Goal: Task Accomplishment & Management: Manage account settings

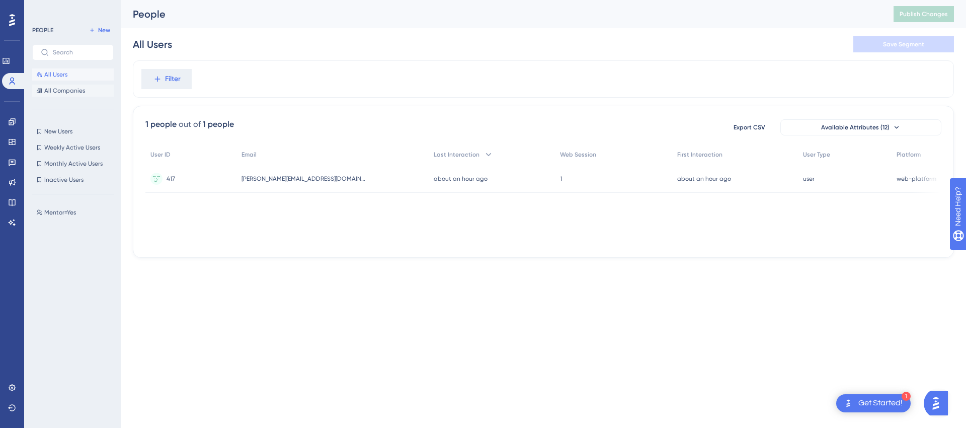
click at [78, 96] on button "All Companies" at bounding box center [73, 91] width 82 height 12
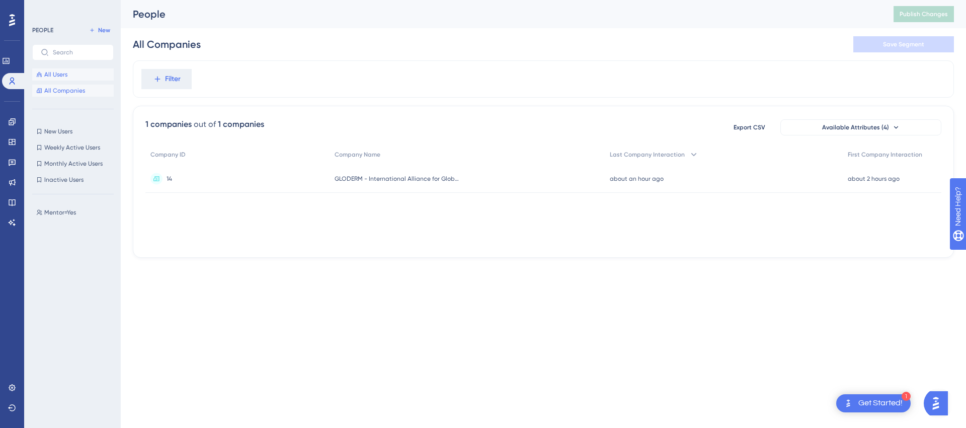
click at [66, 78] on span "All Users" at bounding box center [55, 74] width 23 height 8
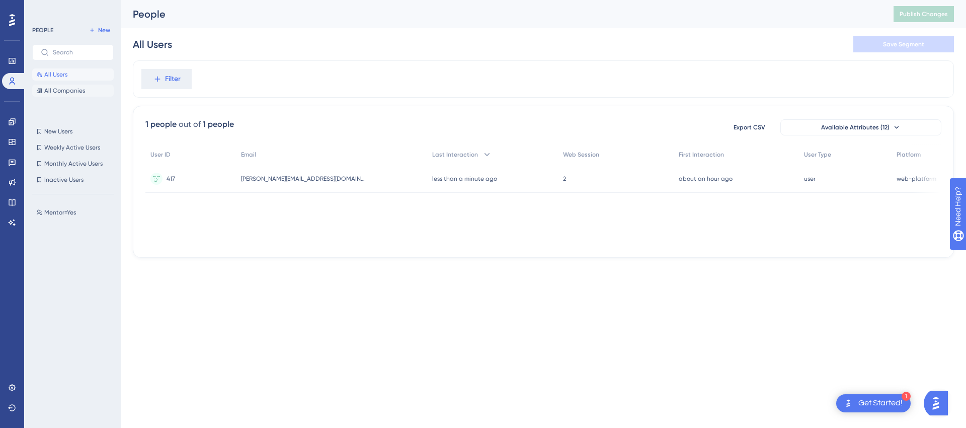
click at [75, 87] on span "All Companies" at bounding box center [64, 91] width 41 height 8
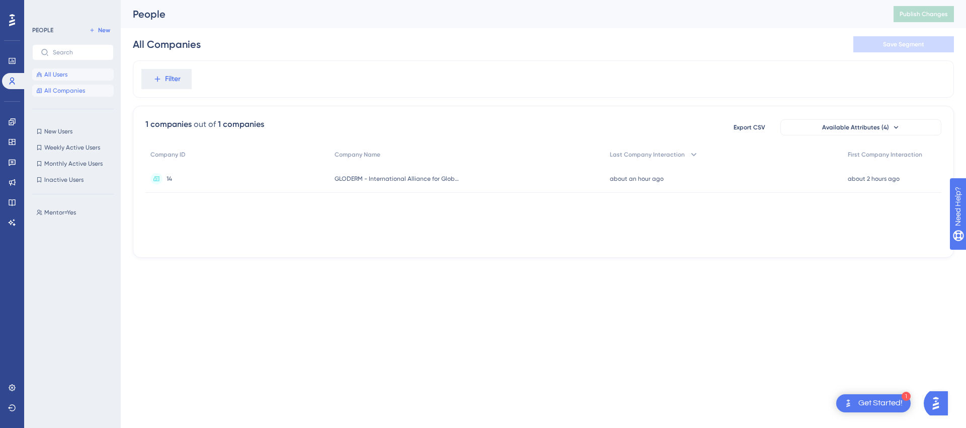
click at [71, 77] on button "All Users" at bounding box center [73, 74] width 82 height 12
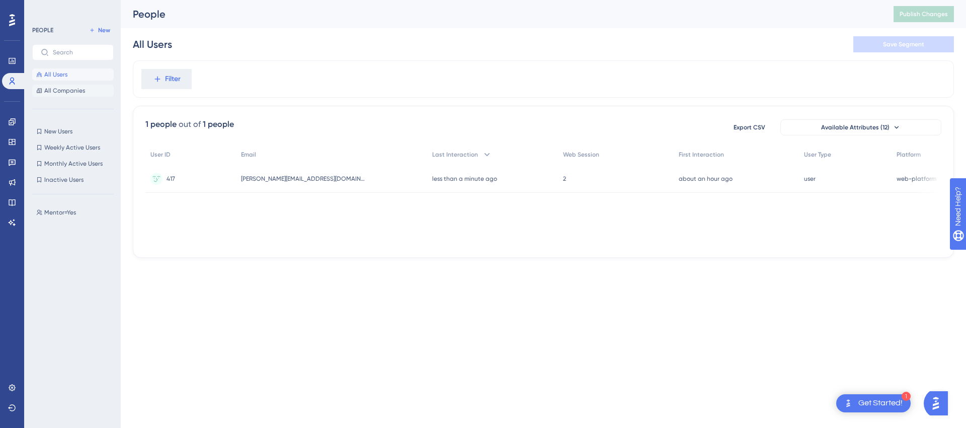
click at [79, 91] on span "All Companies" at bounding box center [64, 91] width 41 height 8
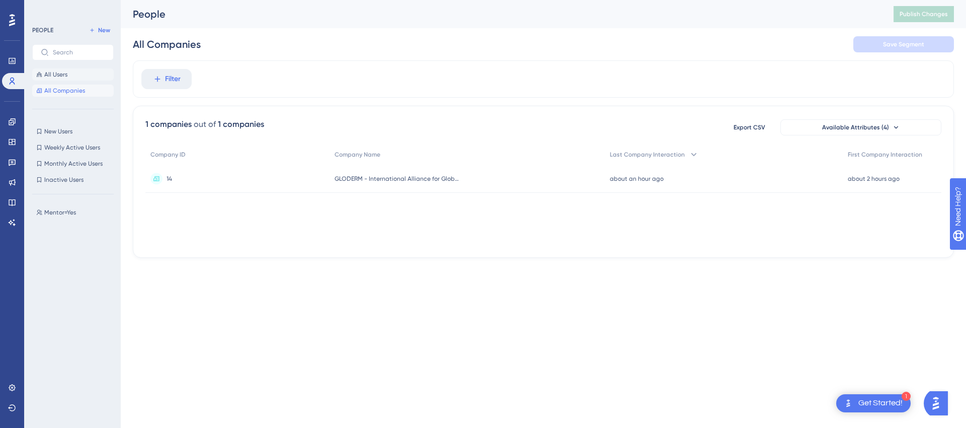
click at [78, 79] on button "All Users" at bounding box center [73, 74] width 82 height 12
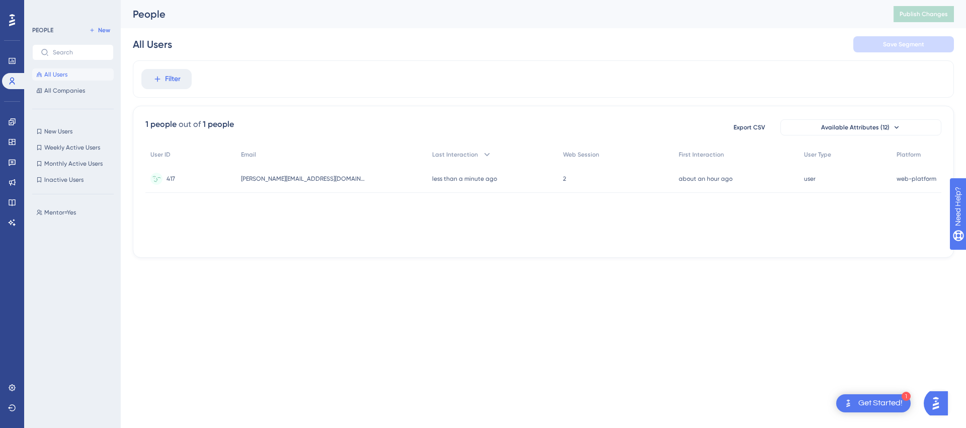
click at [189, 178] on div "417 417" at bounding box center [190, 179] width 91 height 28
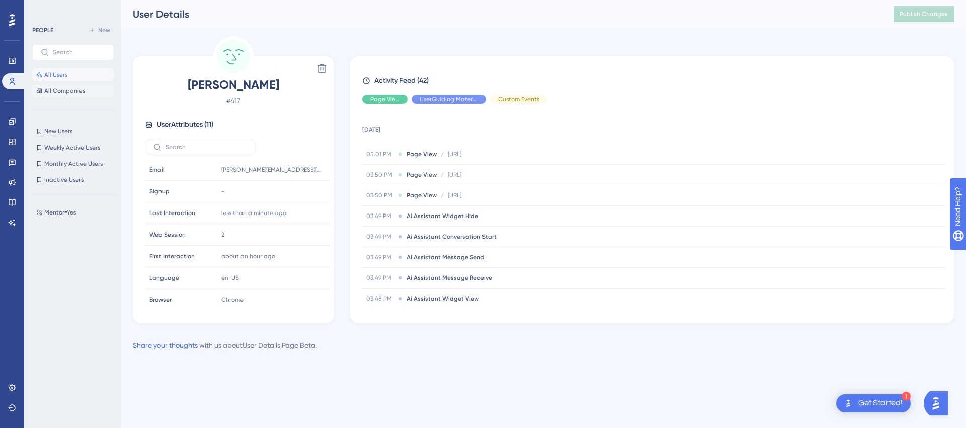
click at [71, 90] on span "All Companies" at bounding box center [64, 91] width 41 height 8
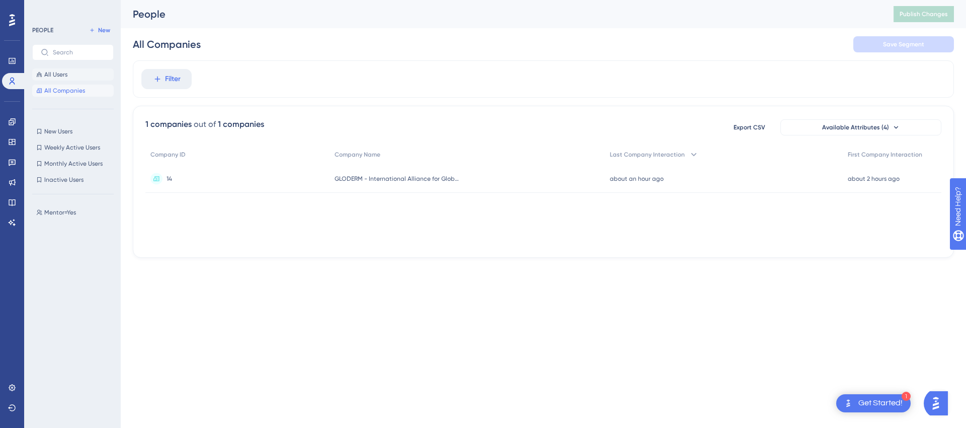
click at [77, 77] on button "All Users" at bounding box center [73, 74] width 82 height 12
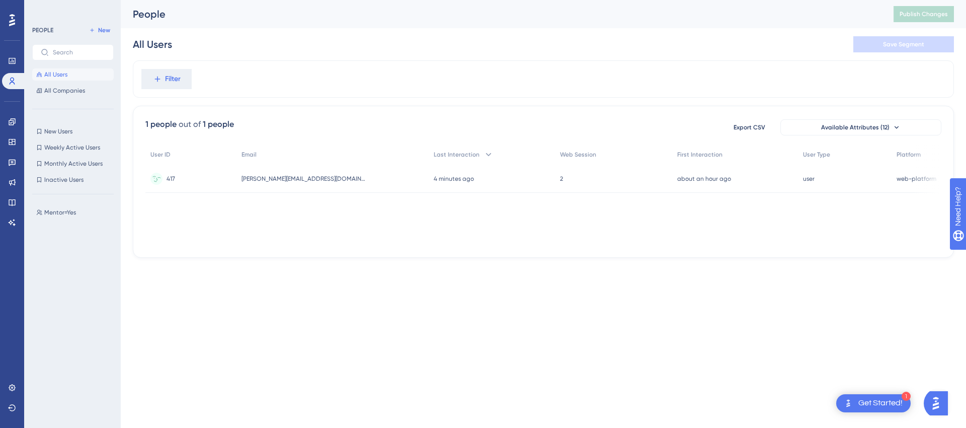
click at [878, 178] on div "user user" at bounding box center [845, 179] width 94 height 28
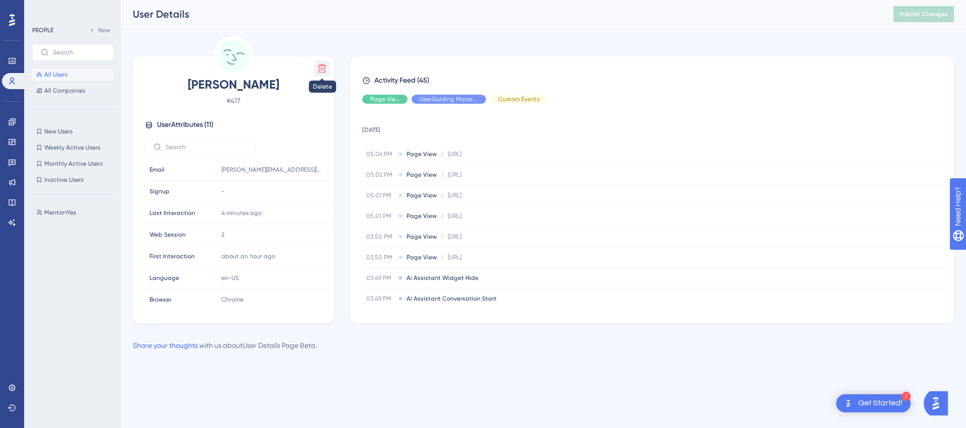
click at [318, 68] on icon at bounding box center [322, 68] width 10 height 10
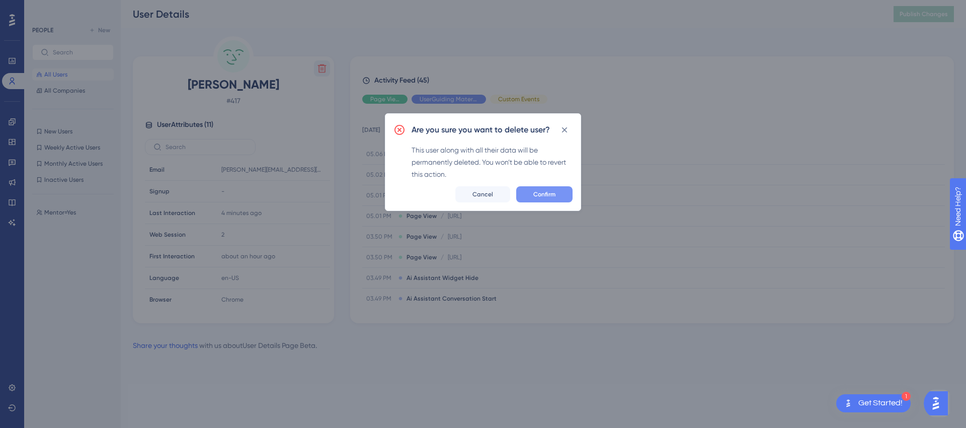
click at [544, 192] on span "Confirm" at bounding box center [545, 194] width 22 height 8
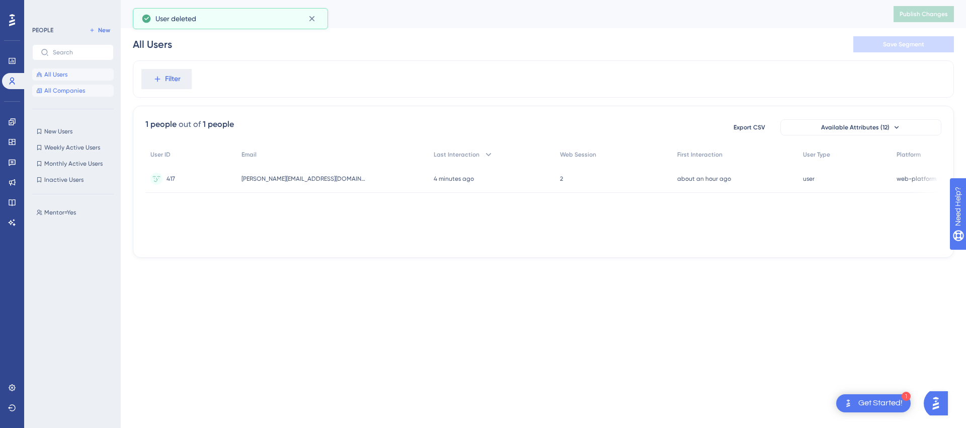
click at [70, 95] on button "All Companies" at bounding box center [73, 91] width 82 height 12
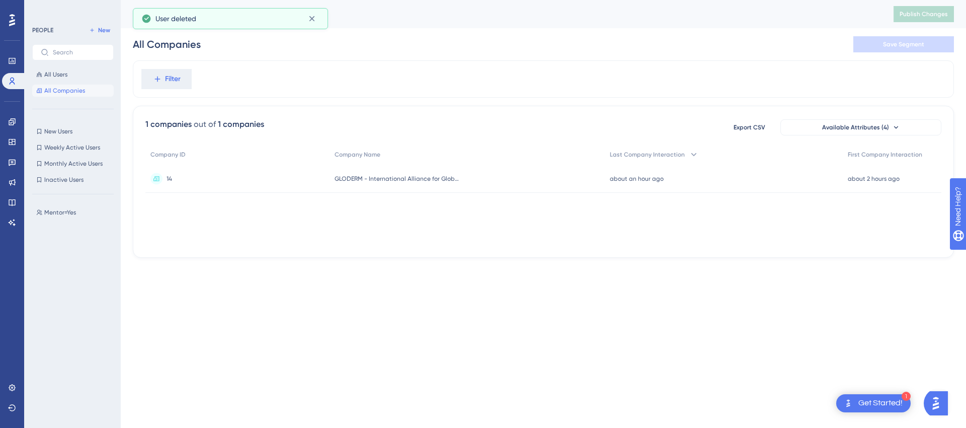
click at [926, 181] on div "about 2 hours ago 26 Sep 2025, 15:21" at bounding box center [892, 179] width 99 height 28
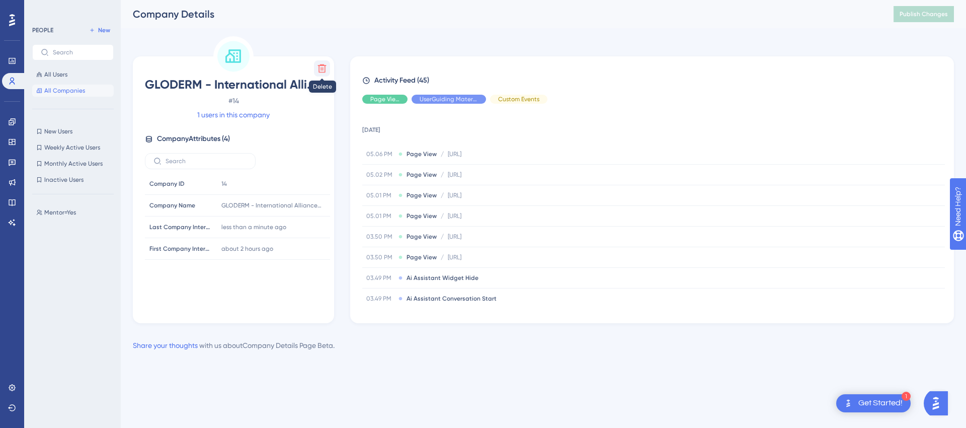
click at [326, 66] on icon at bounding box center [322, 68] width 10 height 10
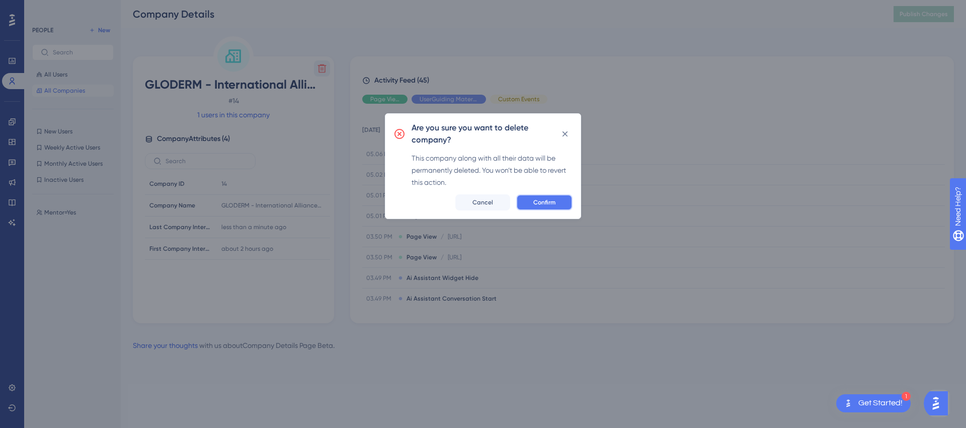
click at [534, 201] on span "Confirm" at bounding box center [545, 202] width 22 height 8
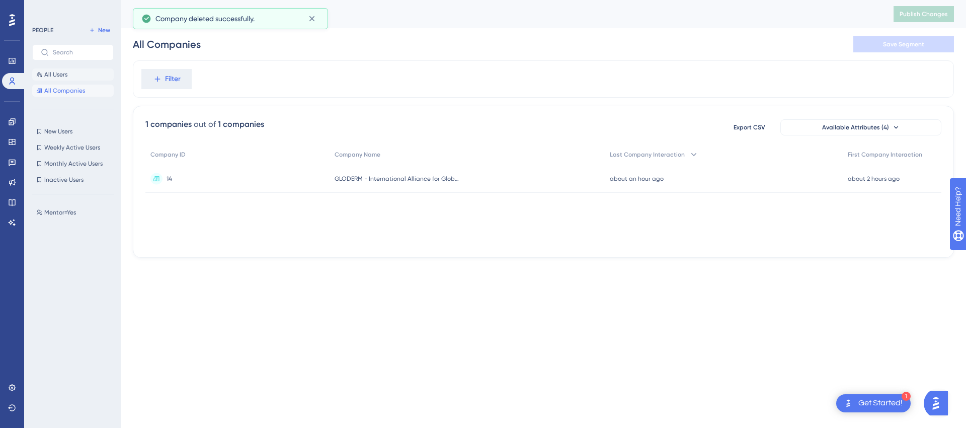
click at [71, 78] on button "All Users" at bounding box center [73, 74] width 82 height 12
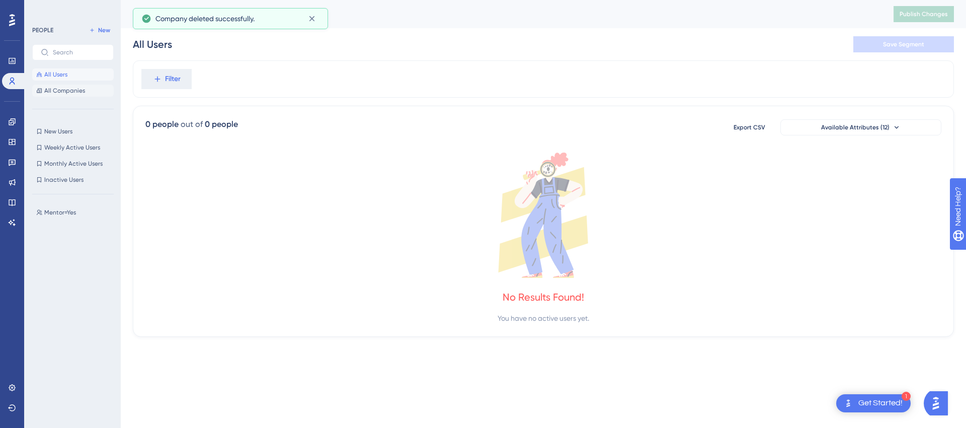
click at [86, 90] on button "All Companies" at bounding box center [73, 91] width 82 height 12
click at [73, 81] on div "All Users All Companies" at bounding box center [73, 82] width 82 height 28
click at [81, 71] on button "All Users" at bounding box center [73, 74] width 82 height 12
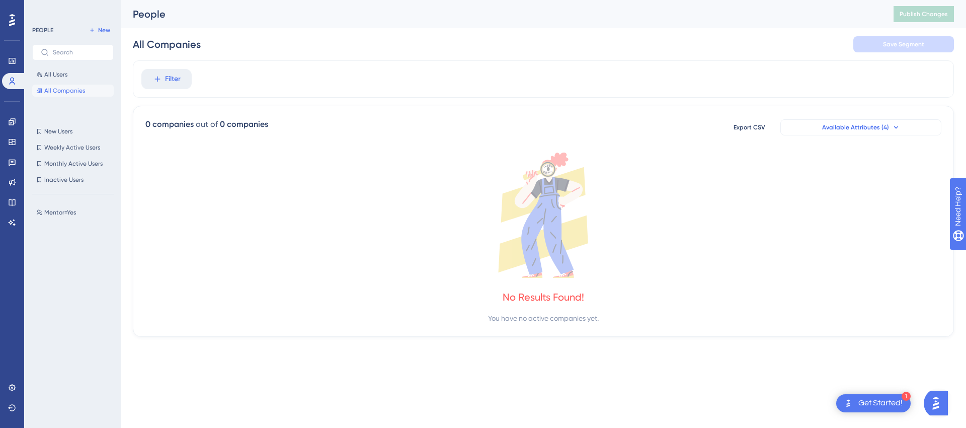
click at [850, 124] on span "Available Attributes (4)" at bounding box center [855, 127] width 67 height 8
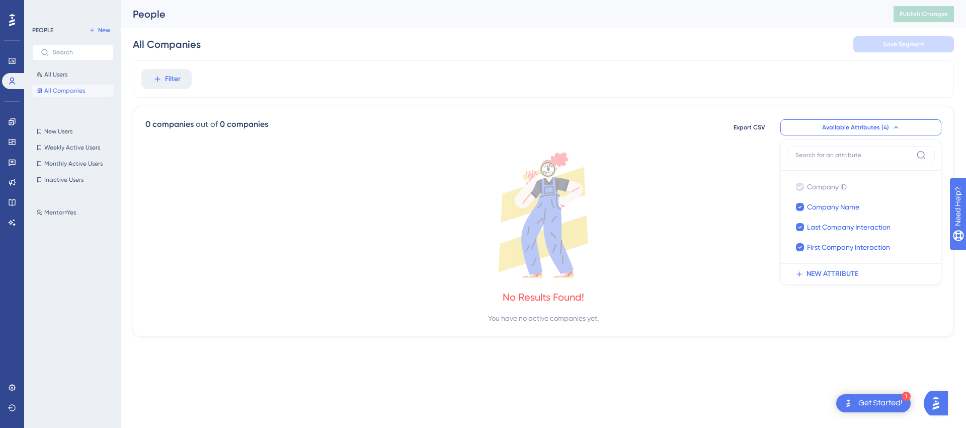
click at [848, 125] on span "Available Attributes (4)" at bounding box center [855, 127] width 67 height 8
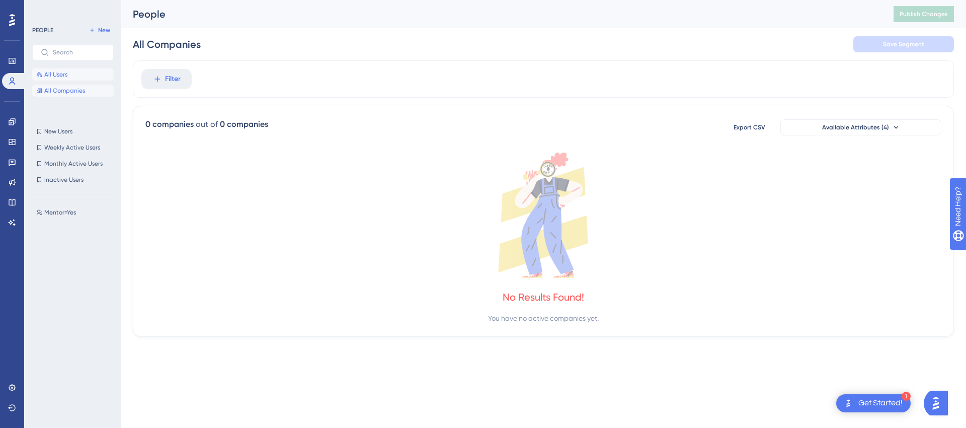
click at [85, 74] on button "All Users" at bounding box center [73, 74] width 82 height 12
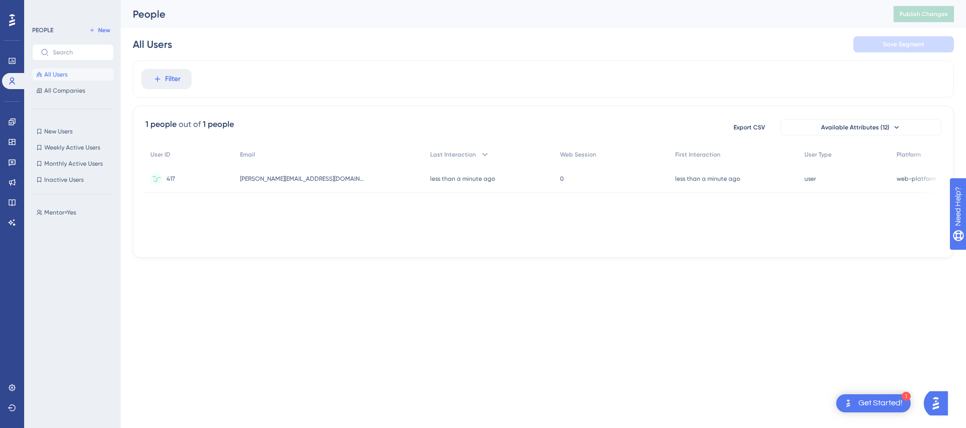
click at [221, 174] on div "417 417" at bounding box center [190, 179] width 90 height 28
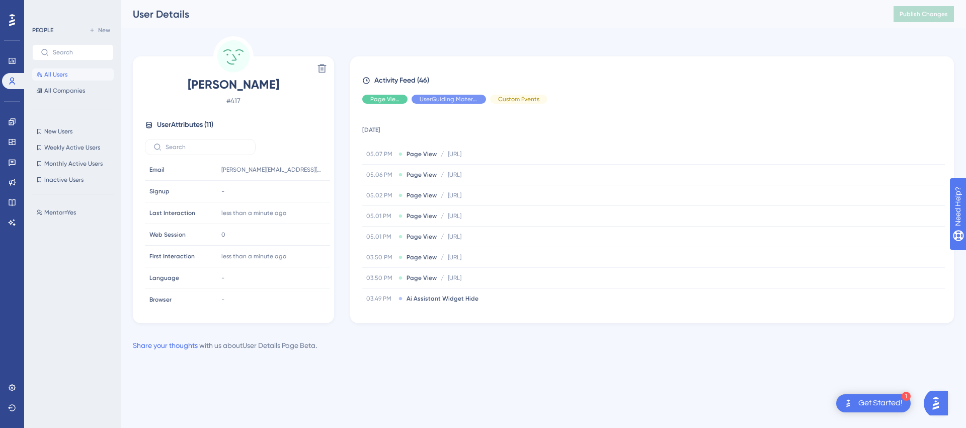
click at [83, 82] on div "All Users All Companies" at bounding box center [73, 82] width 82 height 28
click at [80, 90] on span "All Companies" at bounding box center [64, 91] width 41 height 8
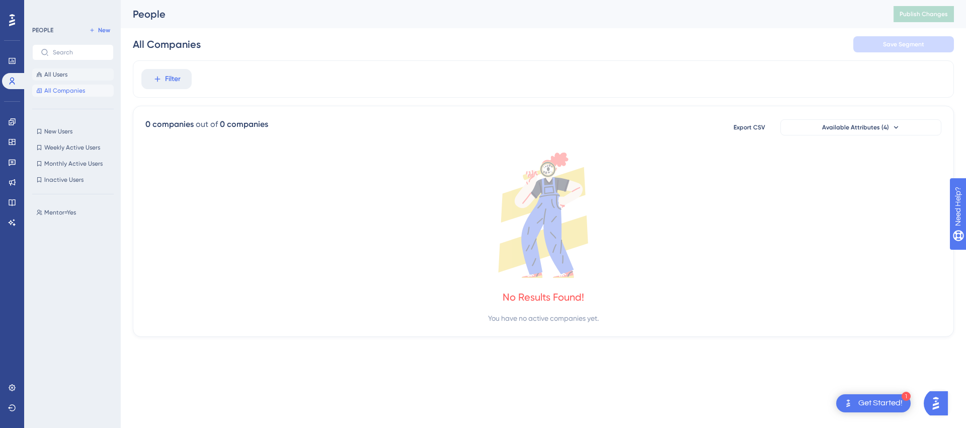
click at [52, 75] on span "All Users" at bounding box center [55, 74] width 23 height 8
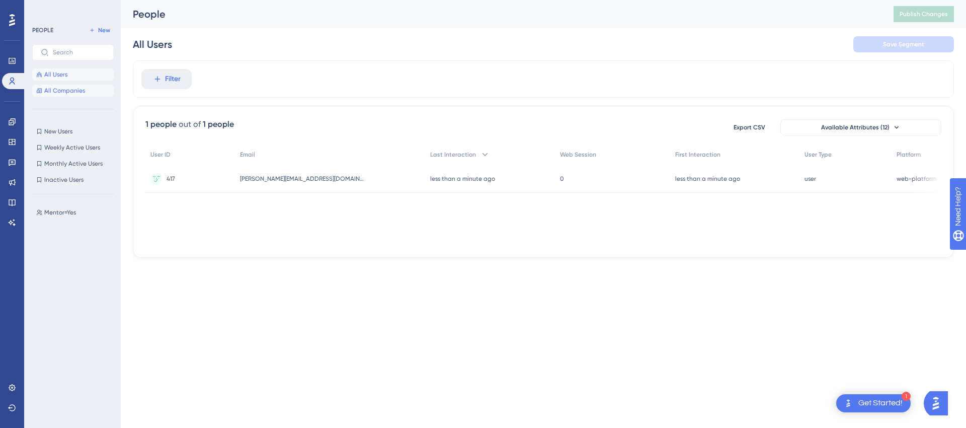
click at [66, 93] on span "All Companies" at bounding box center [64, 91] width 41 height 8
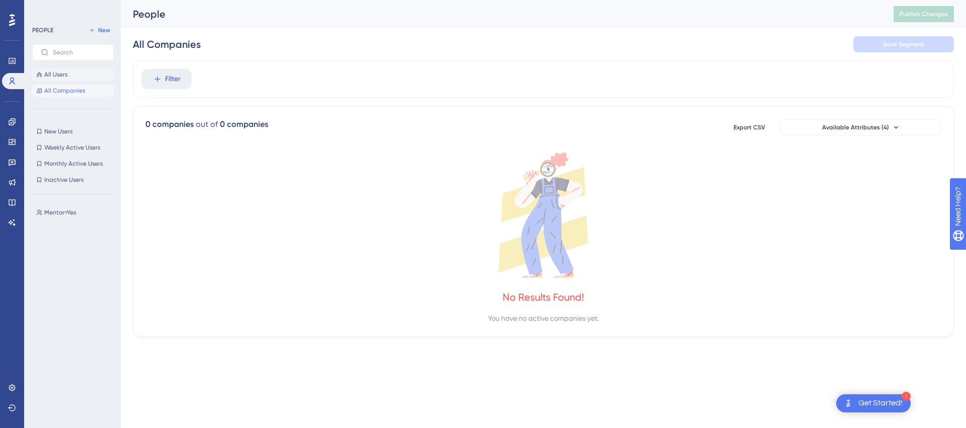
click at [71, 74] on button "All Users" at bounding box center [73, 74] width 82 height 12
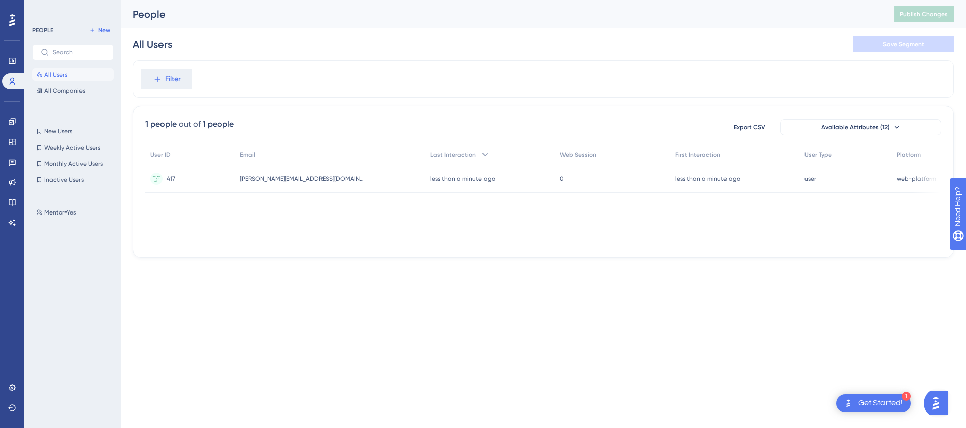
click at [64, 103] on div "PEOPLE New All Users All Companies New Users New Users Weekly Active Users Week…" at bounding box center [73, 217] width 82 height 386
click at [65, 94] on span "All Companies" at bounding box center [64, 91] width 41 height 8
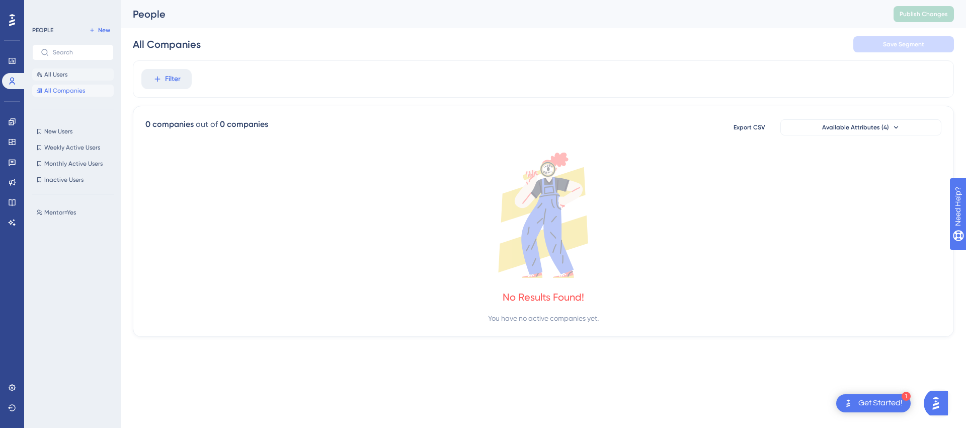
click at [60, 77] on span "All Users" at bounding box center [55, 74] width 23 height 8
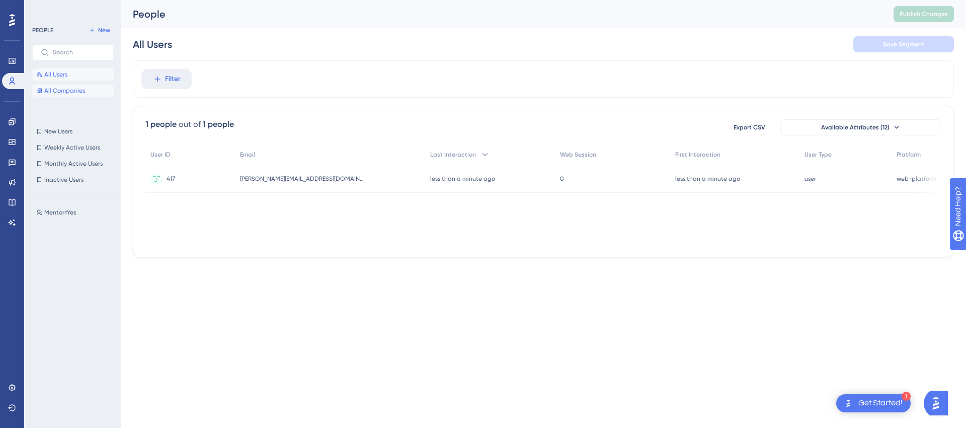
click at [61, 89] on span "All Companies" at bounding box center [64, 91] width 41 height 8
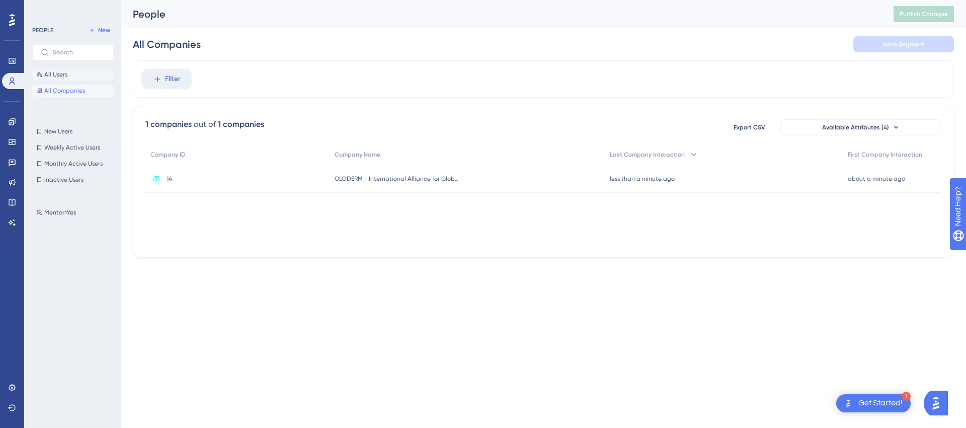
click at [82, 80] on button "All Users" at bounding box center [73, 74] width 82 height 12
click at [198, 176] on div "14 14" at bounding box center [237, 179] width 184 height 28
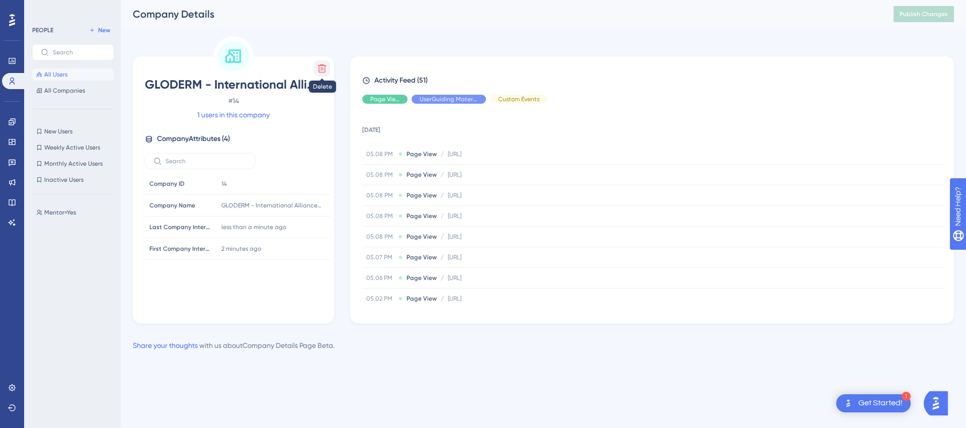
click at [323, 66] on icon at bounding box center [322, 68] width 10 height 10
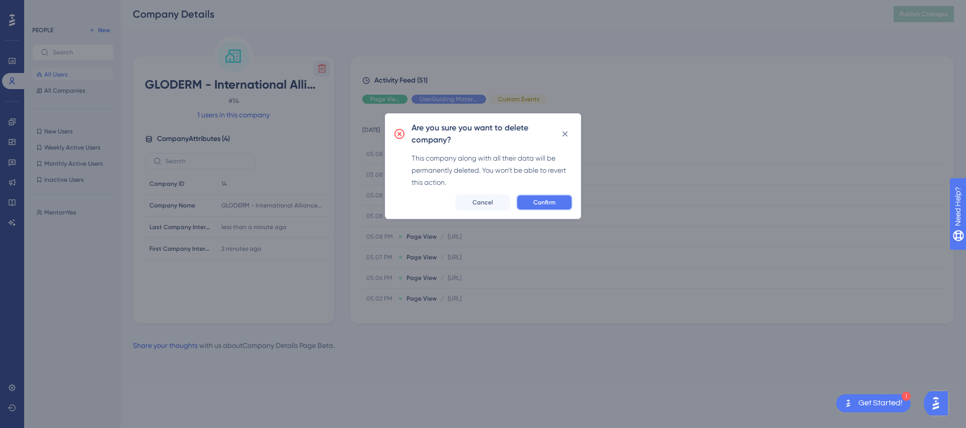
click at [525, 203] on button "Confirm" at bounding box center [544, 202] width 56 height 16
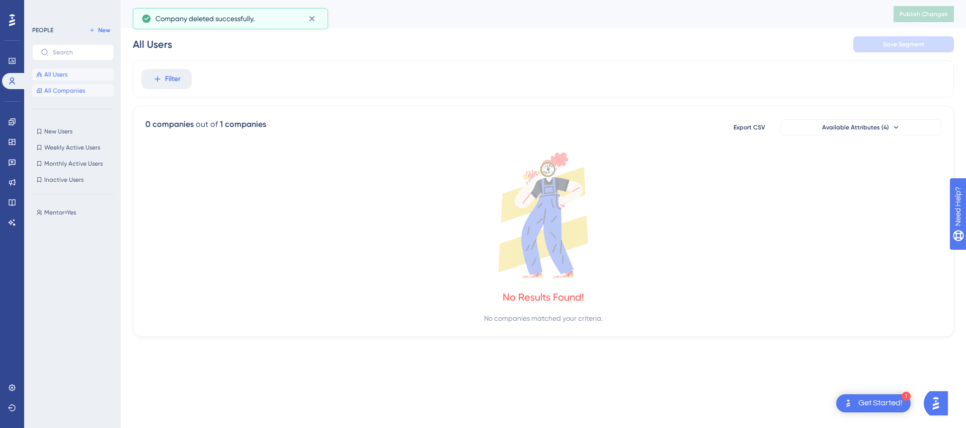
click at [62, 86] on button "All Companies" at bounding box center [73, 91] width 82 height 12
click at [60, 78] on span "All Users" at bounding box center [55, 74] width 23 height 8
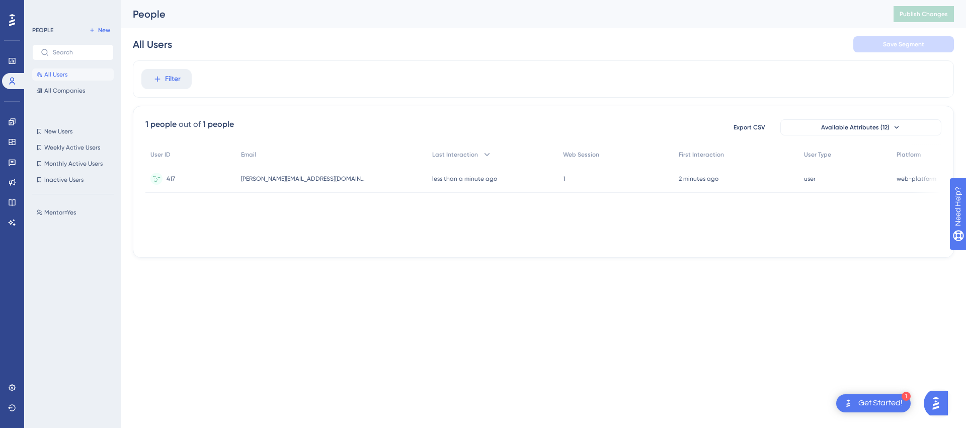
click at [733, 185] on div "2 minutes ago 26 Sep 2025, 17:07" at bounding box center [736, 179] width 125 height 28
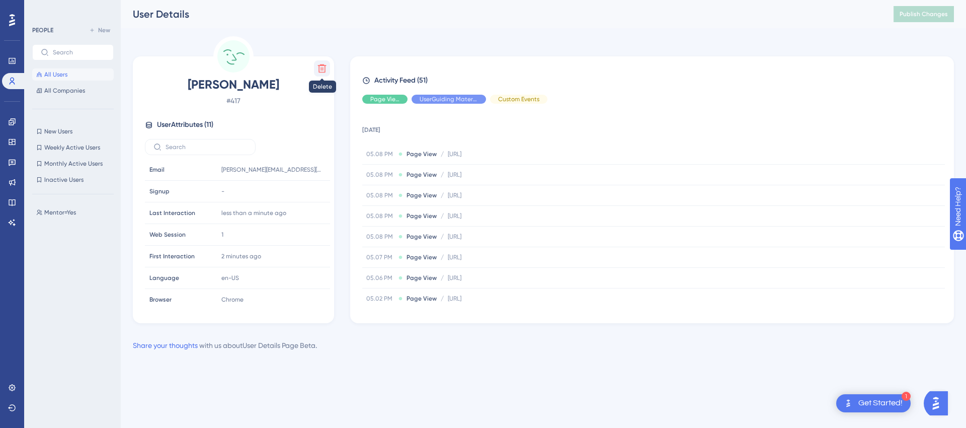
click at [317, 69] on icon at bounding box center [322, 68] width 10 height 10
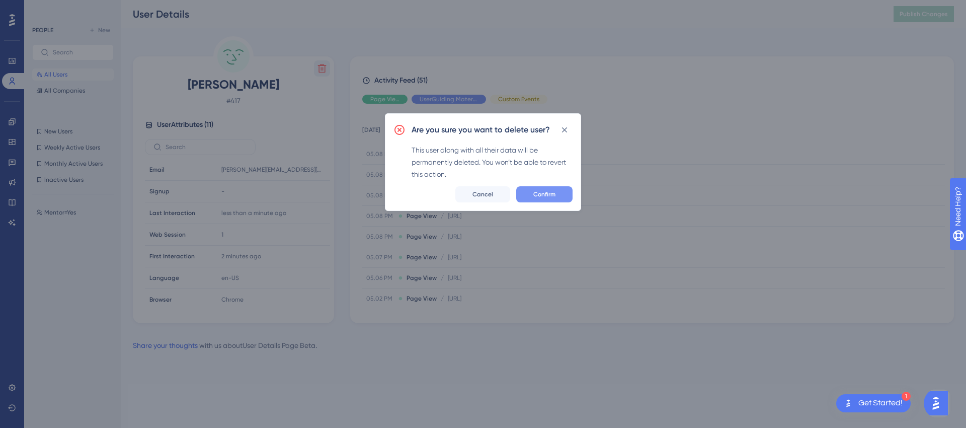
click at [564, 196] on button "Confirm" at bounding box center [544, 194] width 56 height 16
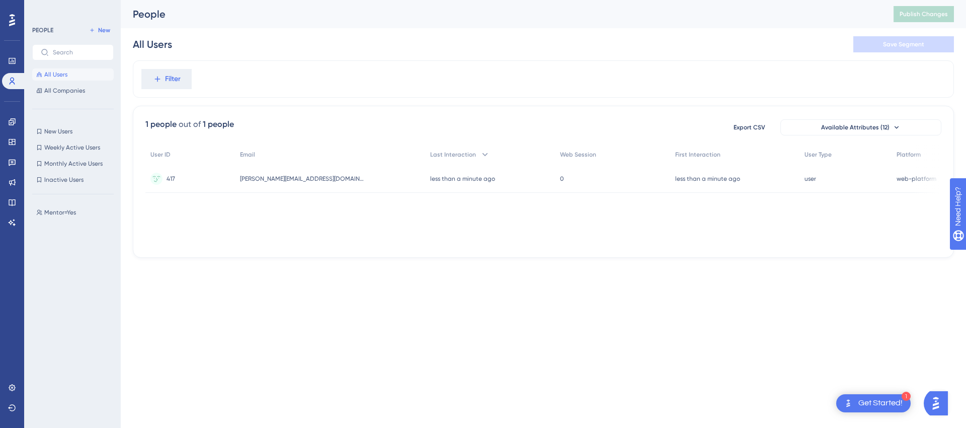
click at [274, 183] on div "kim@microsoft.com kim@microsoft.com" at bounding box center [330, 179] width 191 height 28
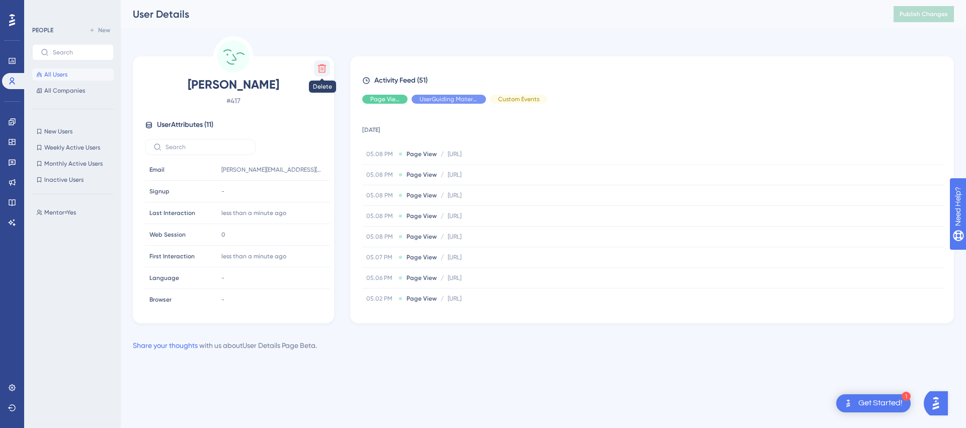
click at [318, 67] on icon at bounding box center [322, 68] width 10 height 10
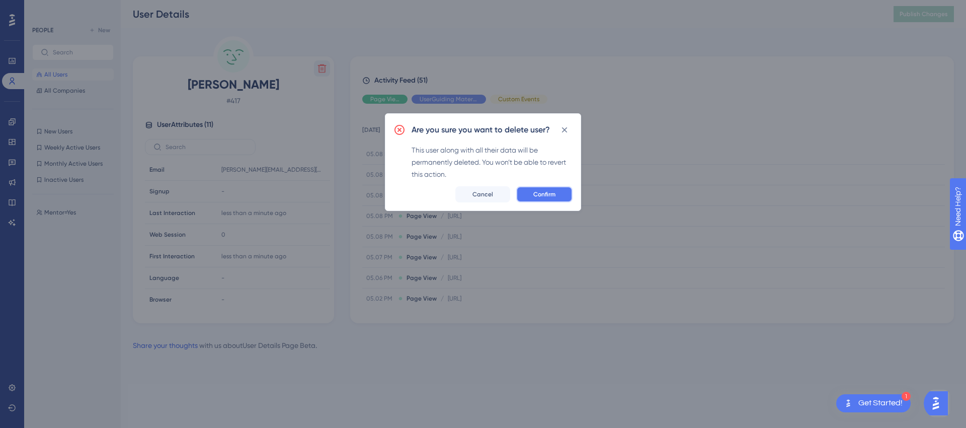
click at [554, 192] on span "Confirm" at bounding box center [545, 194] width 22 height 8
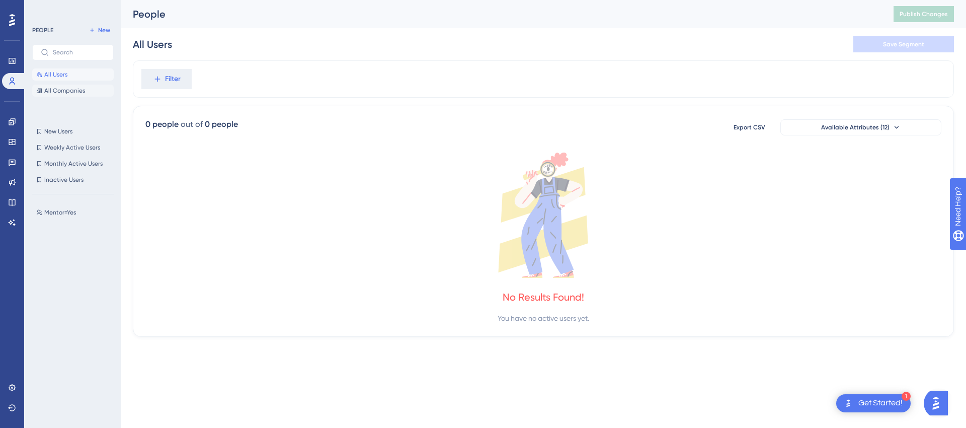
click at [73, 92] on span "All Companies" at bounding box center [64, 91] width 41 height 8
click at [69, 78] on button "All Users" at bounding box center [73, 74] width 82 height 12
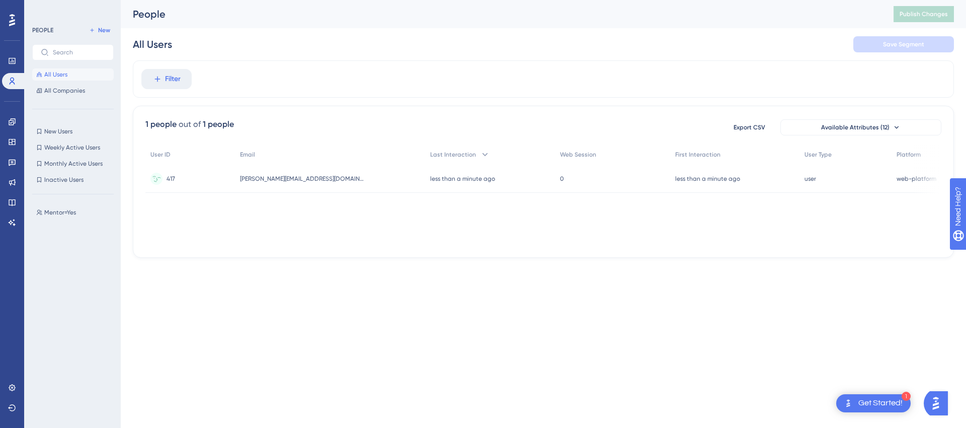
click at [425, 183] on div "less than a minute ago 26 Sep 2025, 17:09" at bounding box center [490, 179] width 130 height 28
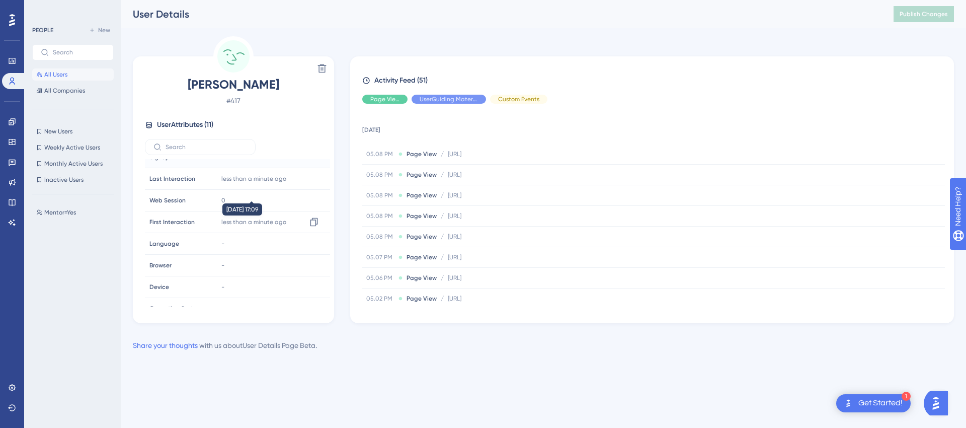
scroll to position [90, 0]
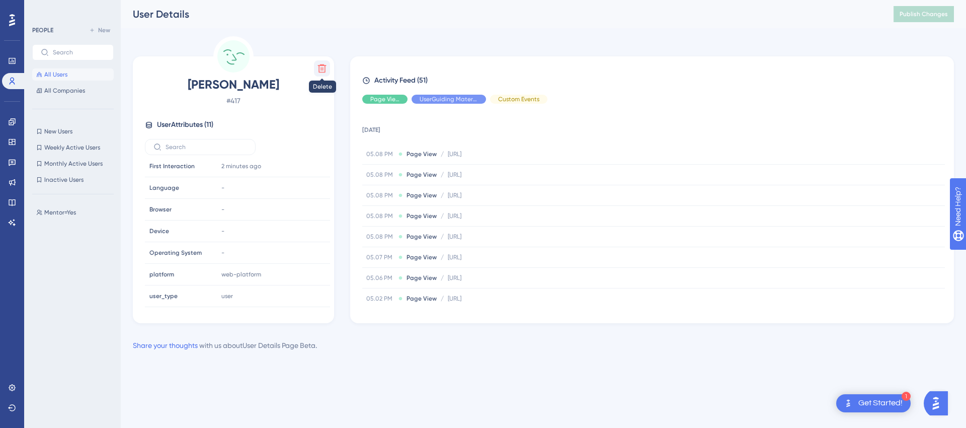
click at [325, 71] on icon at bounding box center [322, 68] width 9 height 9
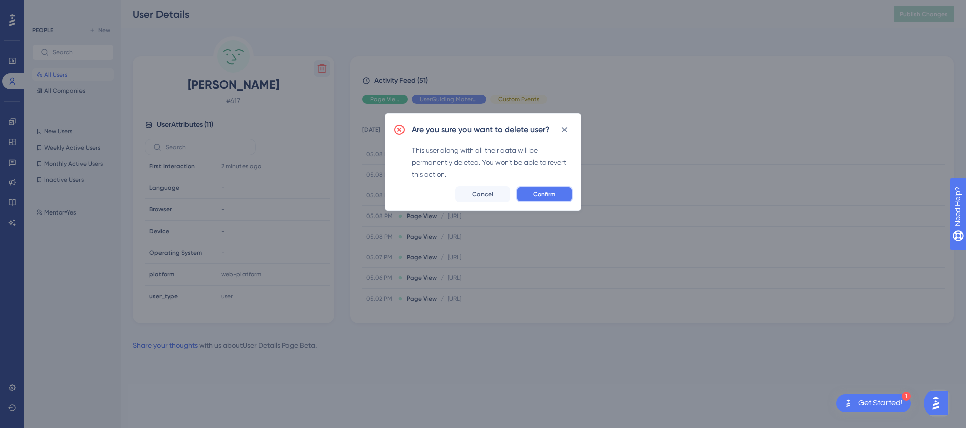
click at [532, 192] on button "Confirm" at bounding box center [544, 194] width 56 height 16
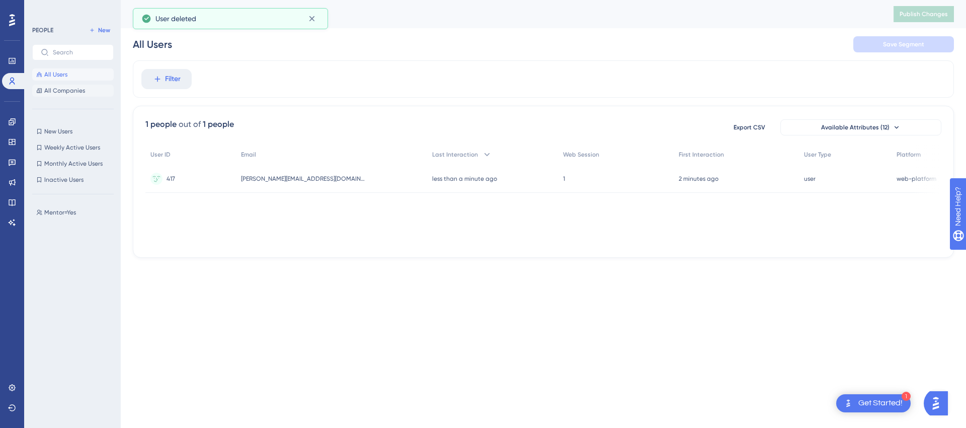
click at [68, 92] on span "All Companies" at bounding box center [64, 91] width 41 height 8
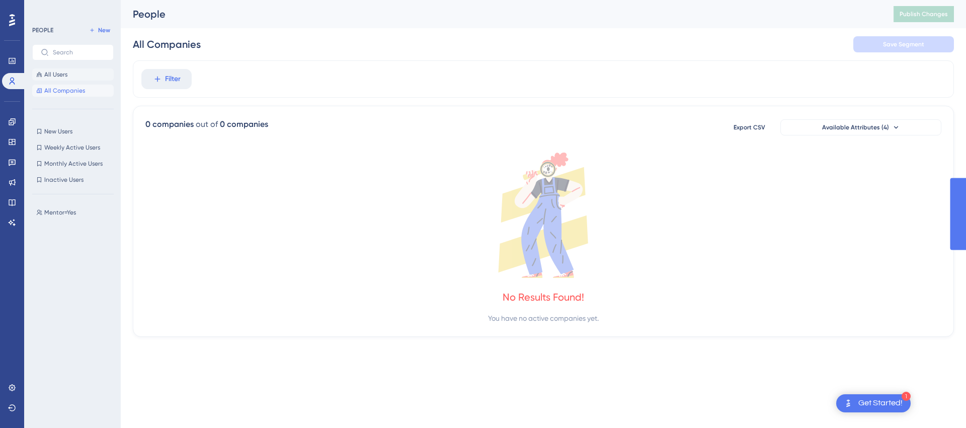
click at [86, 75] on button "All Users" at bounding box center [73, 74] width 82 height 12
click at [64, 101] on div "PEOPLE New All Users All Companies New Users New Users Weekly Active Users Week…" at bounding box center [73, 217] width 82 height 386
click at [62, 92] on span "All Companies" at bounding box center [64, 91] width 41 height 8
click at [59, 78] on span "All Users" at bounding box center [55, 74] width 23 height 8
click at [73, 92] on span "All Companies" at bounding box center [64, 91] width 41 height 8
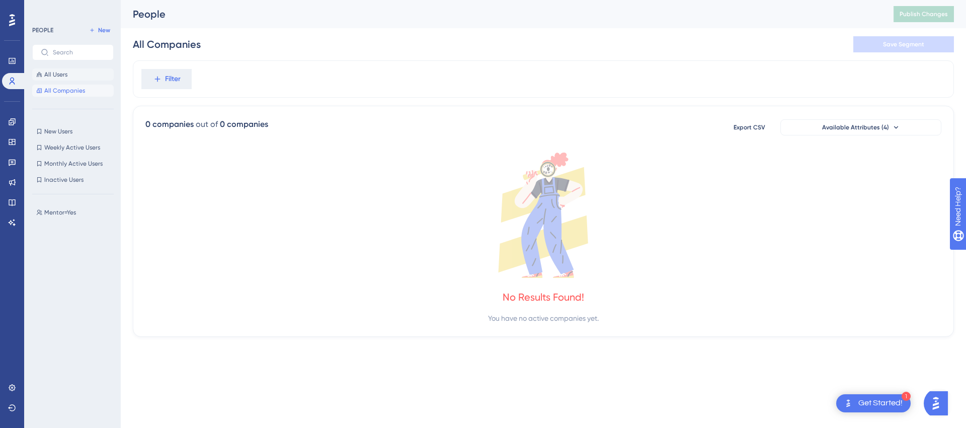
click at [64, 72] on span "All Users" at bounding box center [55, 74] width 23 height 8
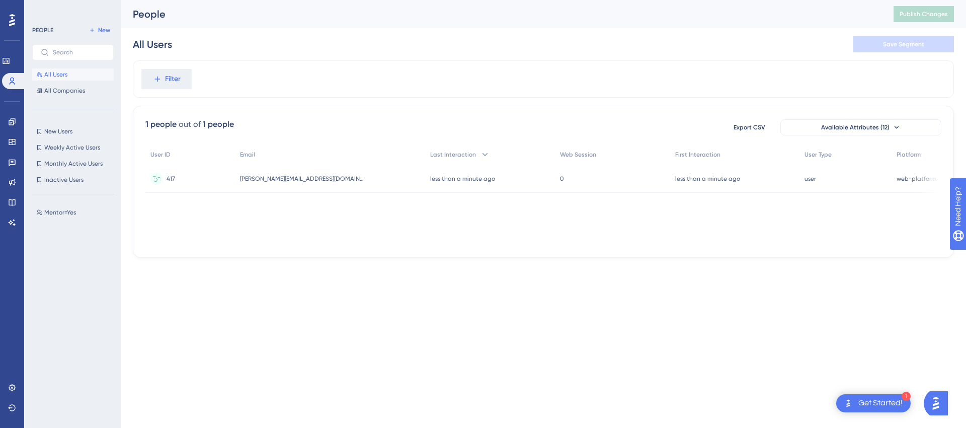
click at [235, 173] on div "417 417" at bounding box center [190, 179] width 90 height 28
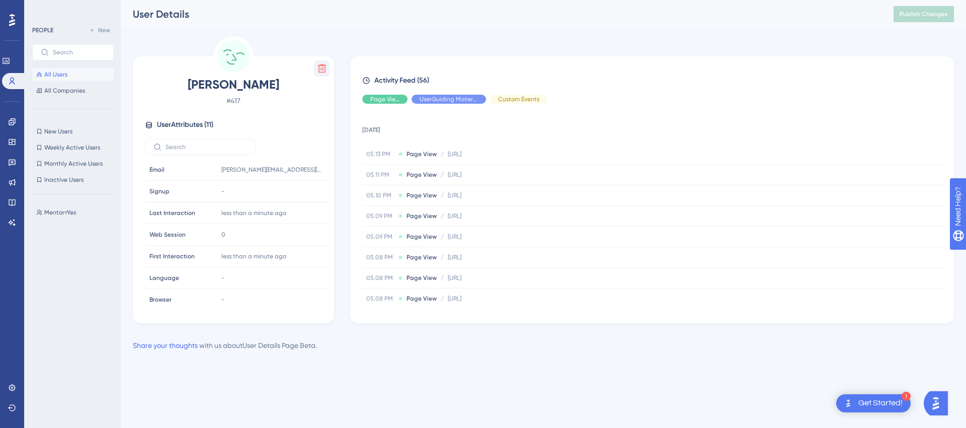
click at [320, 72] on button at bounding box center [322, 68] width 16 height 16
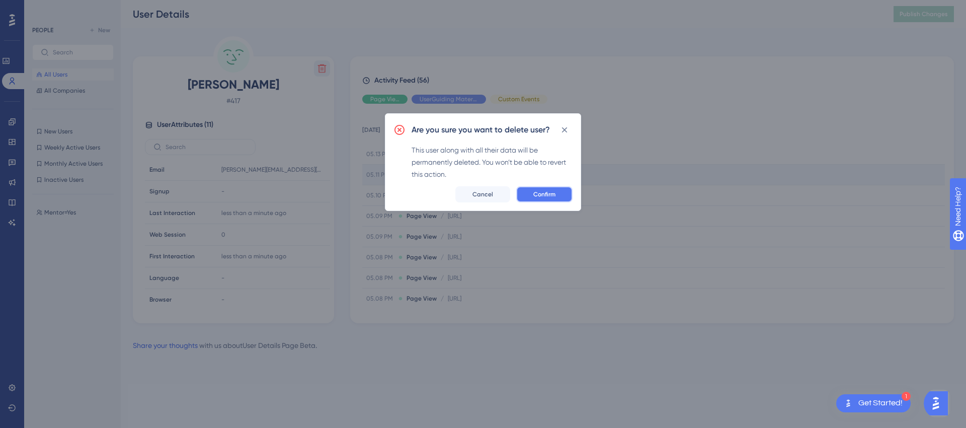
click at [525, 188] on button "Confirm" at bounding box center [544, 194] width 56 height 16
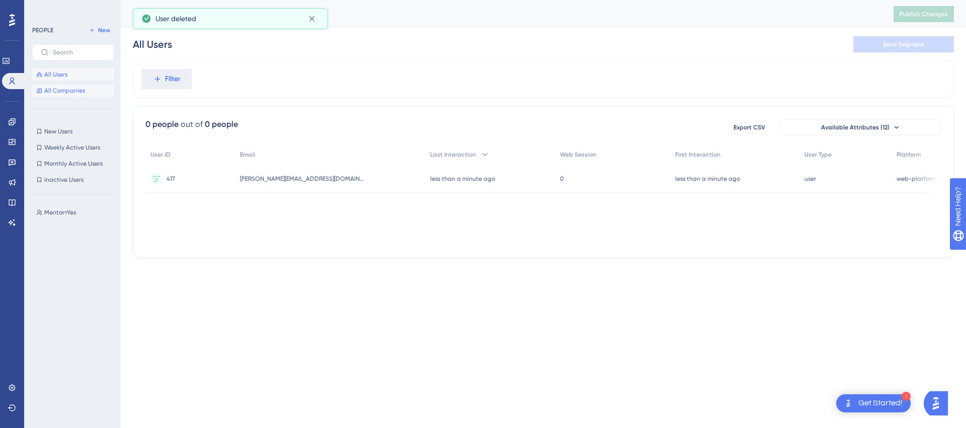
click at [70, 93] on span "All Companies" at bounding box center [64, 91] width 41 height 8
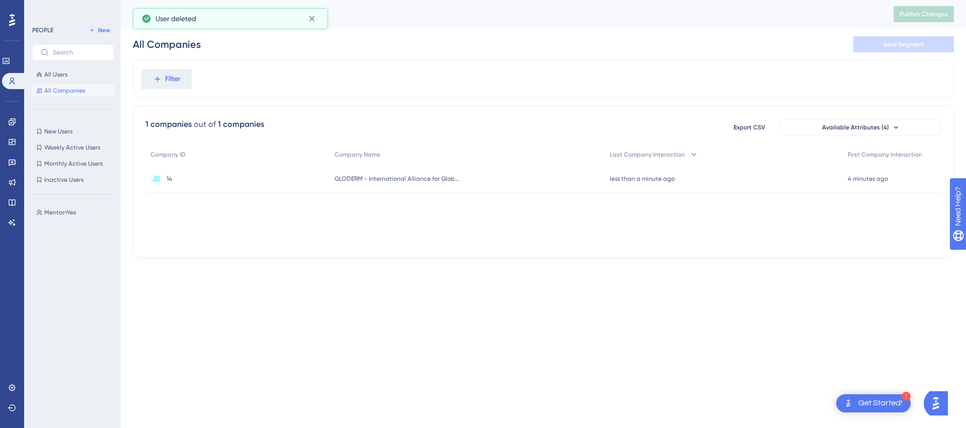
click at [215, 174] on div "14 14" at bounding box center [237, 179] width 184 height 28
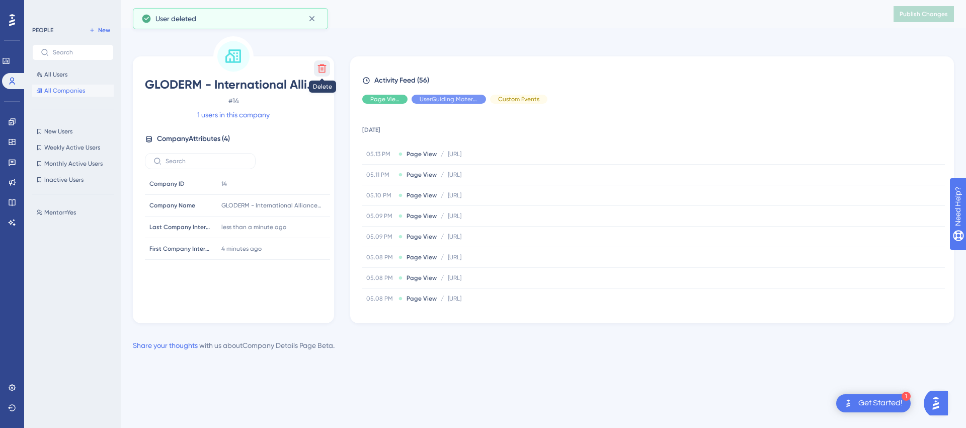
click at [323, 68] on icon at bounding box center [322, 68] width 10 height 10
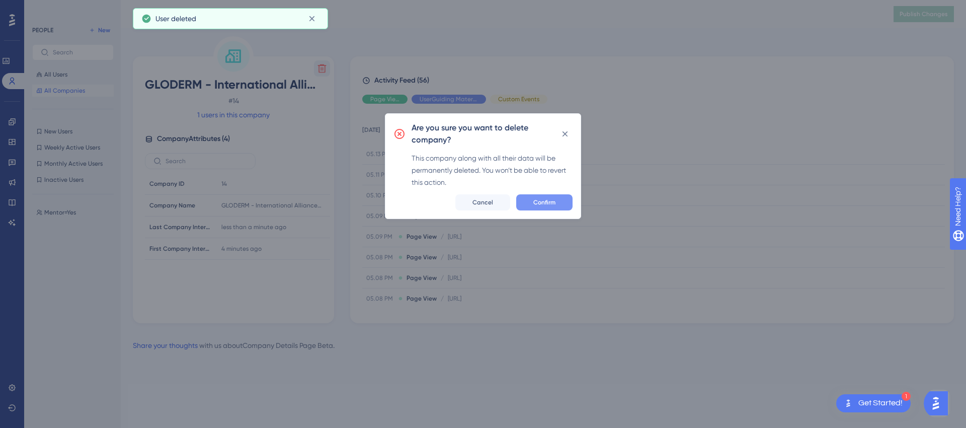
click at [556, 210] on button "Confirm" at bounding box center [544, 202] width 56 height 16
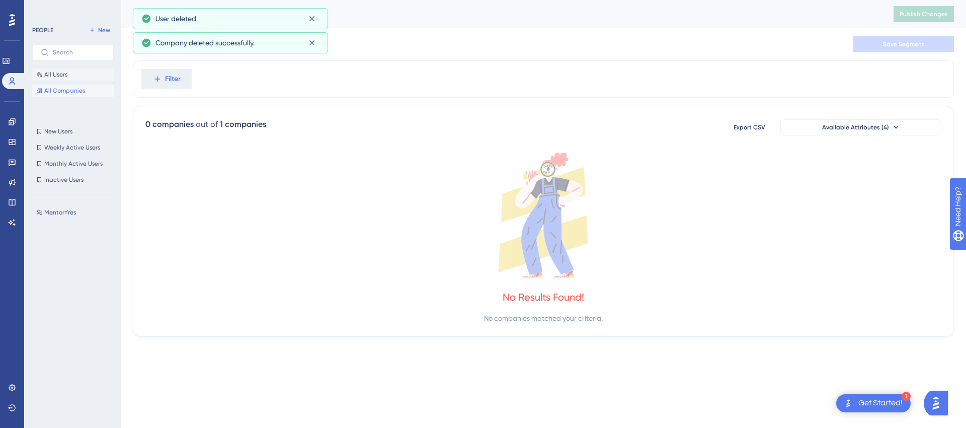
click at [82, 79] on button "All Users" at bounding box center [73, 74] width 82 height 12
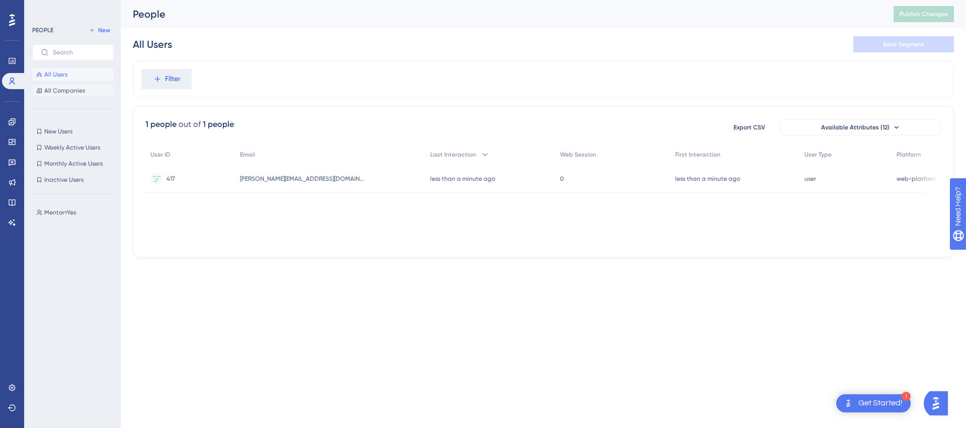
click at [54, 95] on button "All Companies" at bounding box center [73, 91] width 82 height 12
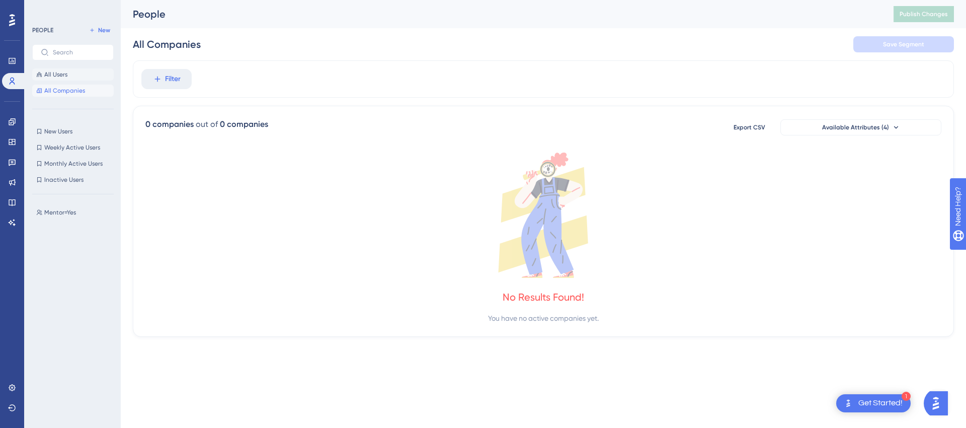
click at [62, 73] on span "All Users" at bounding box center [55, 74] width 23 height 8
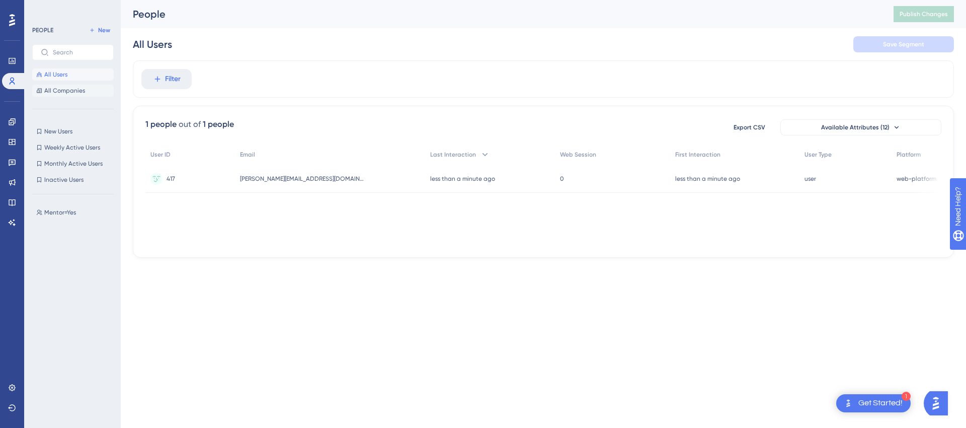
click at [64, 92] on span "All Companies" at bounding box center [64, 91] width 41 height 8
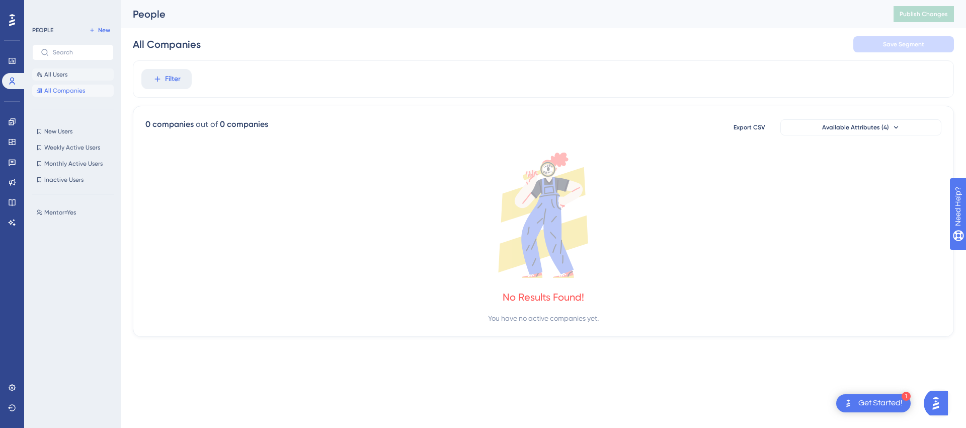
click at [75, 79] on button "All Users" at bounding box center [73, 74] width 82 height 12
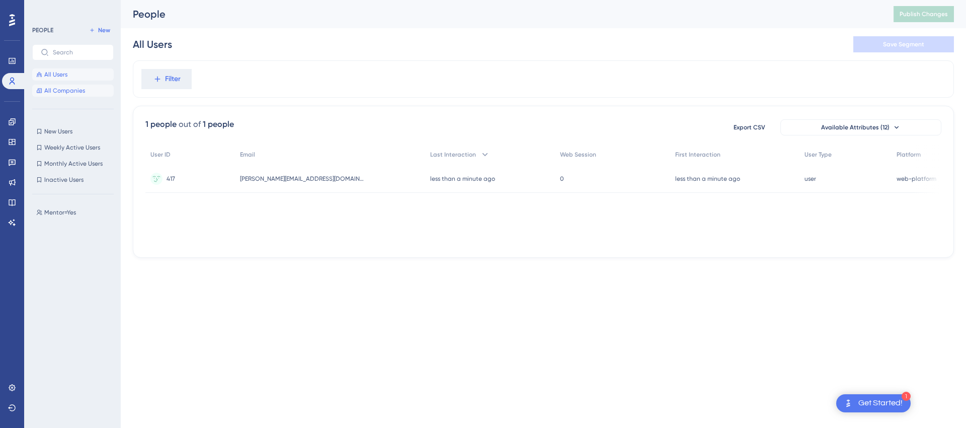
click at [77, 88] on span "All Companies" at bounding box center [64, 91] width 41 height 8
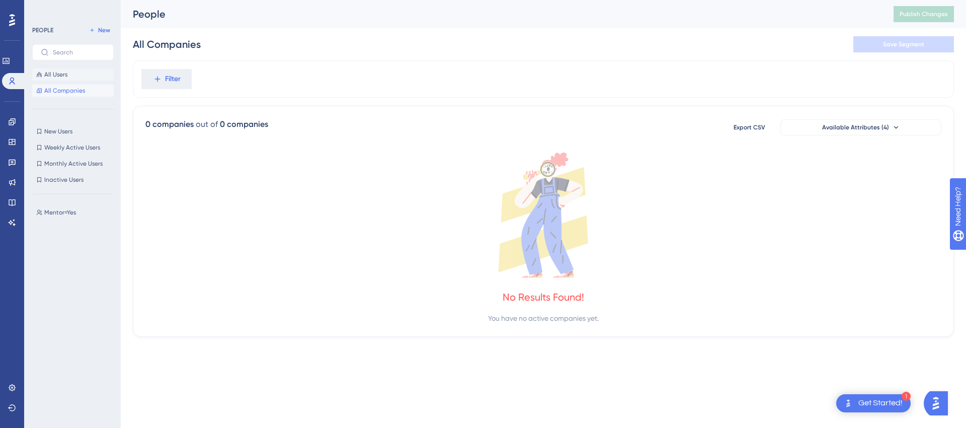
click at [84, 76] on button "All Users" at bounding box center [73, 74] width 82 height 12
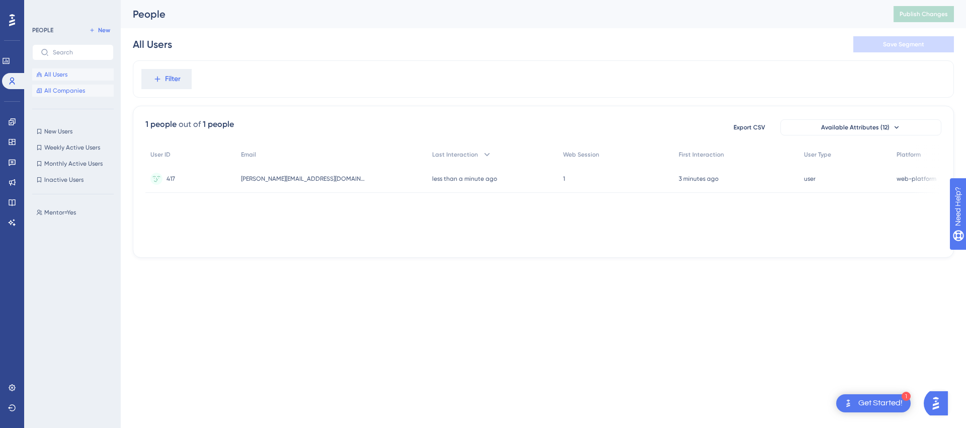
click at [81, 91] on span "All Companies" at bounding box center [64, 91] width 41 height 8
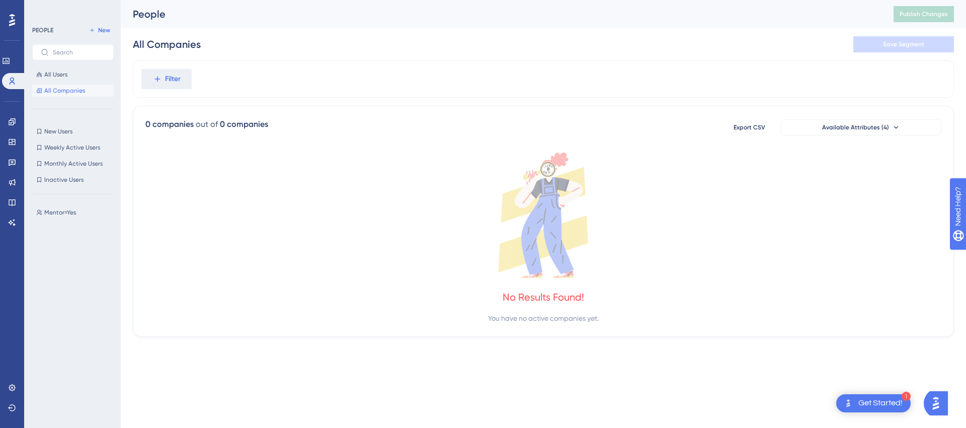
click at [57, 91] on span "All Companies" at bounding box center [64, 91] width 41 height 8
click at [69, 74] on button "All Users" at bounding box center [73, 74] width 82 height 12
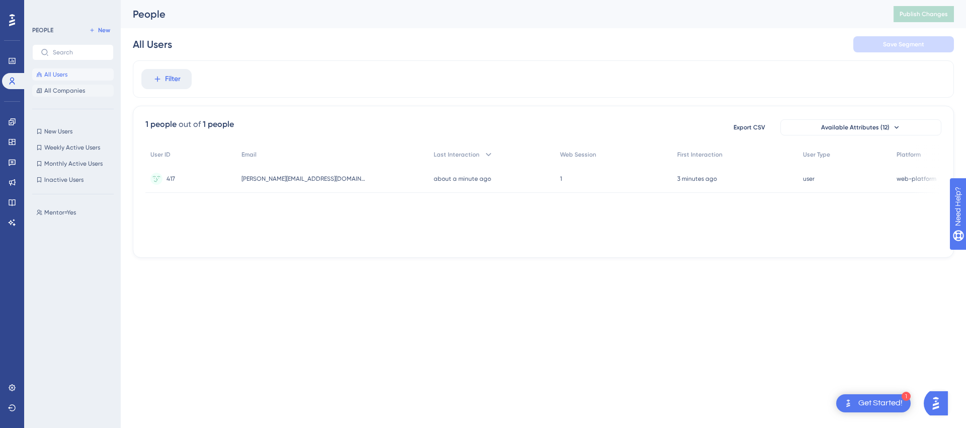
click at [68, 91] on span "All Companies" at bounding box center [64, 91] width 41 height 8
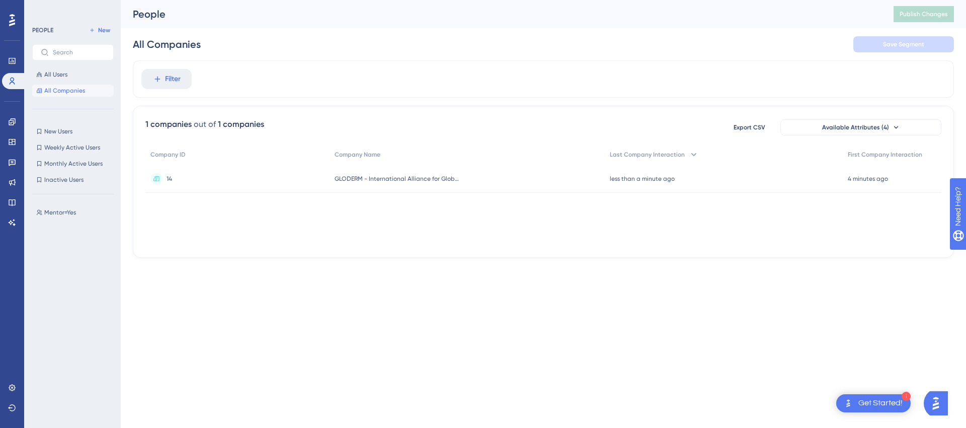
click at [871, 183] on div "4 minutes ago [DATE] 17:14" at bounding box center [892, 179] width 99 height 28
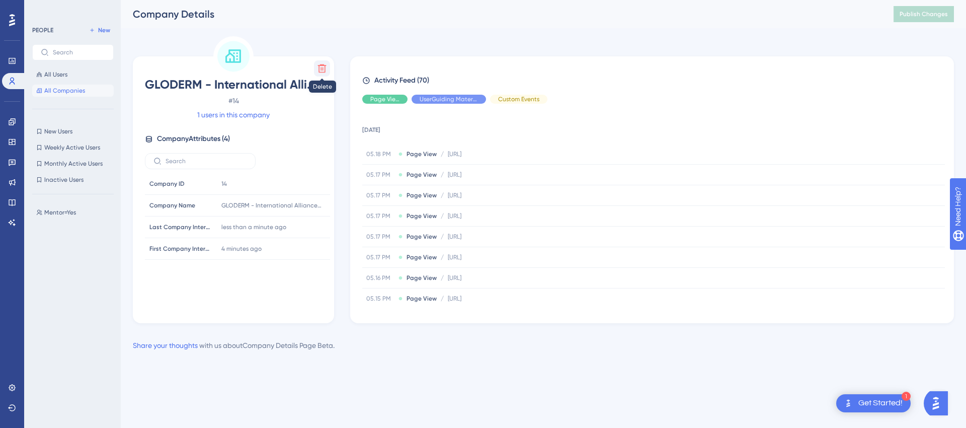
click at [325, 69] on icon at bounding box center [322, 68] width 9 height 9
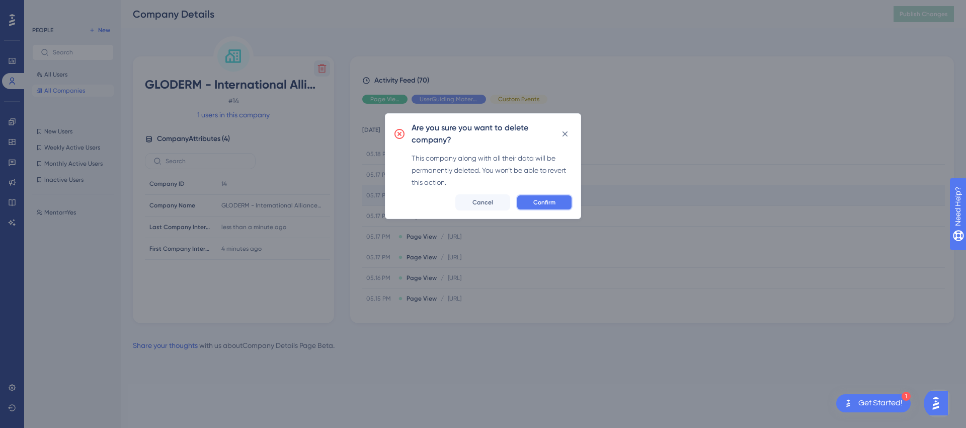
click at [542, 197] on button "Confirm" at bounding box center [544, 202] width 56 height 16
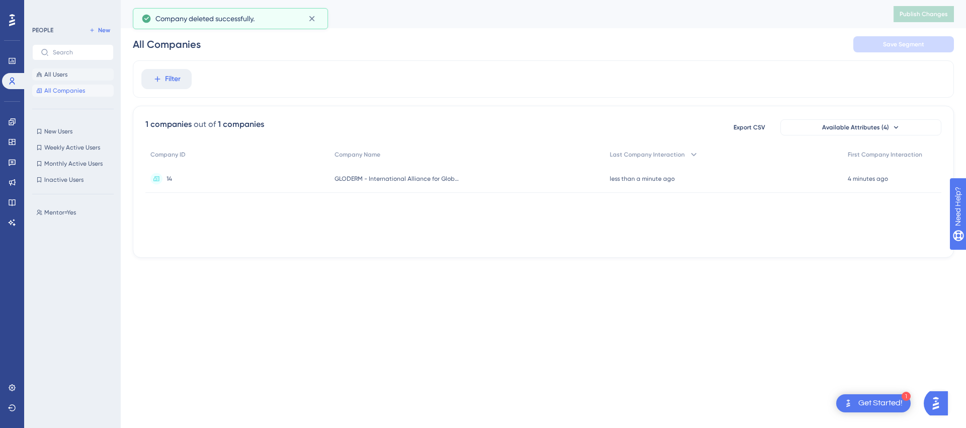
click at [77, 78] on button "All Users" at bounding box center [73, 74] width 82 height 12
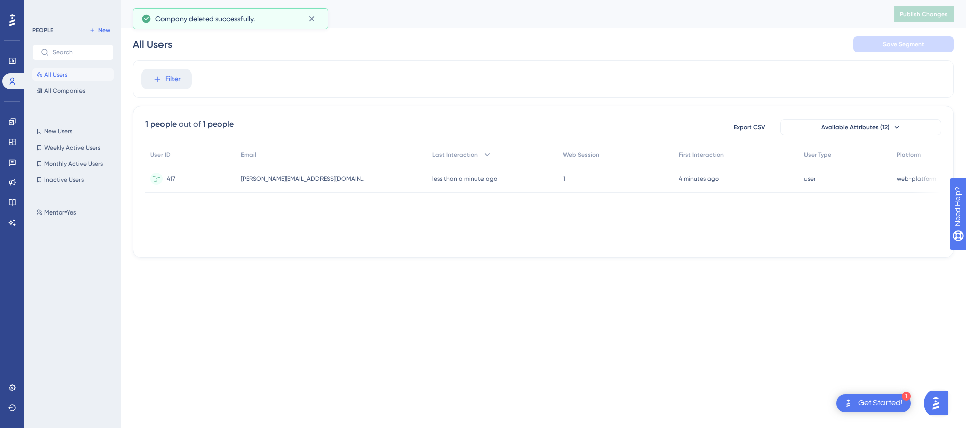
click at [352, 172] on div "kim@microsoft.com kim@microsoft.com" at bounding box center [332, 179] width 192 height 28
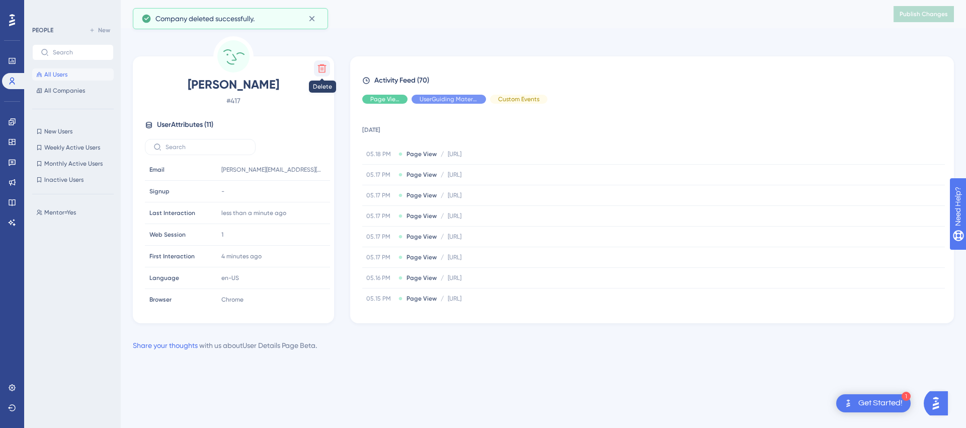
click at [318, 65] on icon at bounding box center [322, 68] width 9 height 9
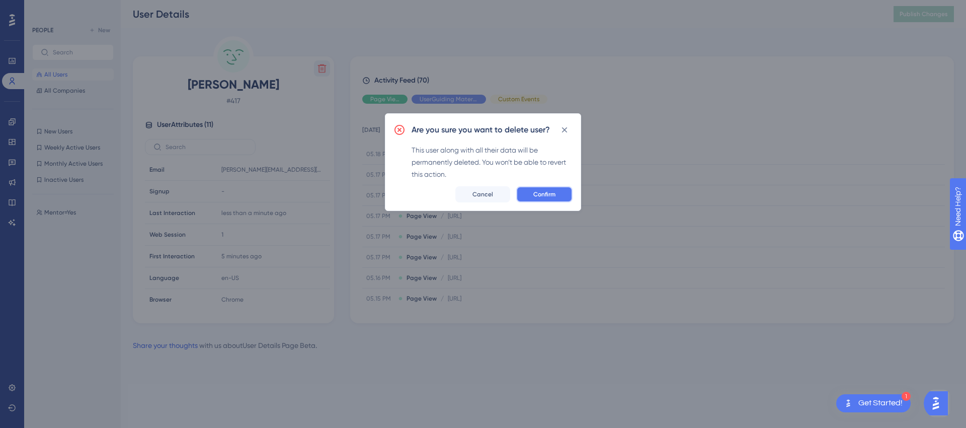
click at [545, 192] on span "Confirm" at bounding box center [545, 194] width 22 height 8
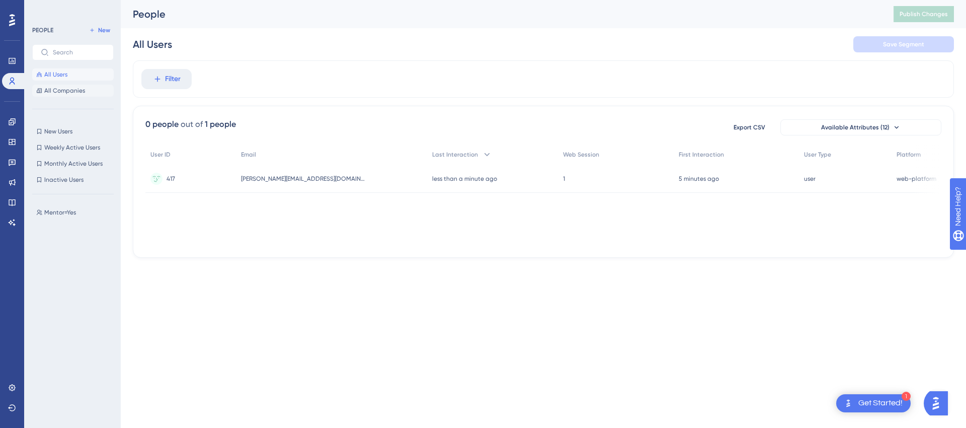
click at [73, 96] on button "All Companies" at bounding box center [73, 91] width 82 height 12
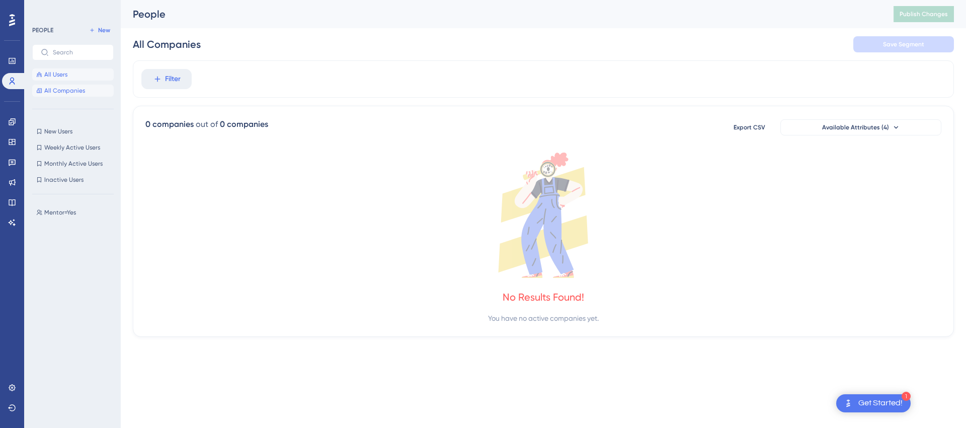
click at [80, 75] on button "All Users" at bounding box center [73, 74] width 82 height 12
